Goal: Find specific page/section: Find specific page/section

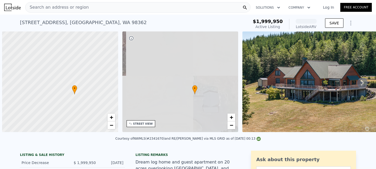
scroll to position [0, 3]
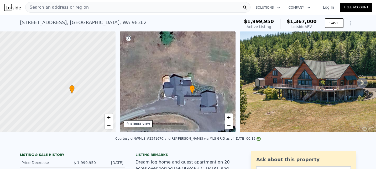
click at [318, 10] on link "Log In" at bounding box center [329, 7] width 24 height 5
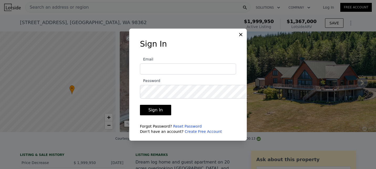
type input "[PERSON_NAME][EMAIL_ADDRESS][DOMAIN_NAME]"
click at [148, 116] on button "Sign In" at bounding box center [155, 110] width 31 height 11
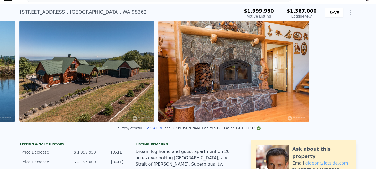
scroll to position [0, 659]
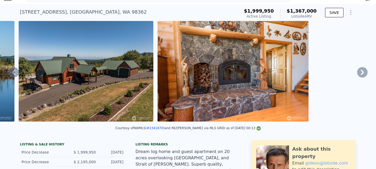
click at [153, 101] on img at bounding box center [86, 71] width 135 height 101
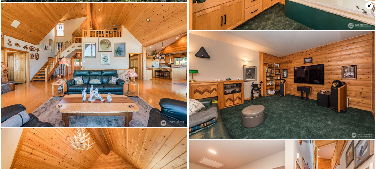
scroll to position [881, 0]
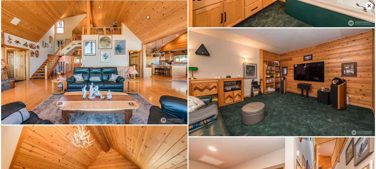
click at [157, 72] on img at bounding box center [94, 62] width 186 height 124
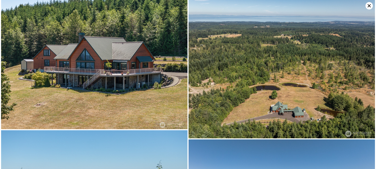
scroll to position [0, 0]
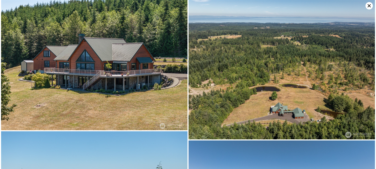
click at [292, 97] on img at bounding box center [282, 70] width 186 height 140
click at [368, 7] on icon at bounding box center [369, 5] width 3 height 3
